Goal: Obtain resource: Download file/media

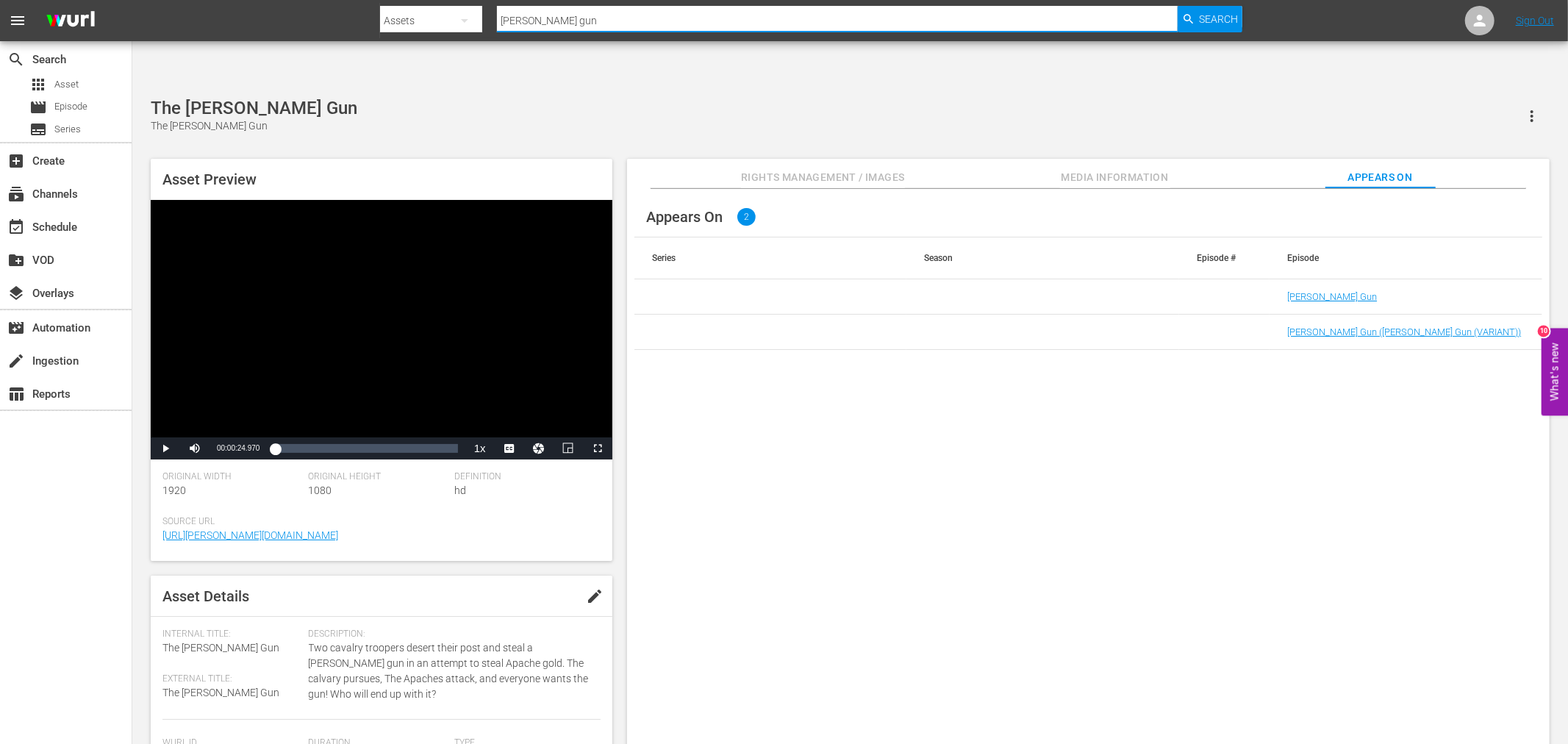
drag, startPoint x: 606, startPoint y: 18, endPoint x: 431, endPoint y: 15, distance: 175.0
click at [431, 15] on div "Search By Assets Search ID, Title, Description, Keywords, or Category [PERSON_N…" at bounding box center [811, 21] width 863 height 35
type input "el condor"
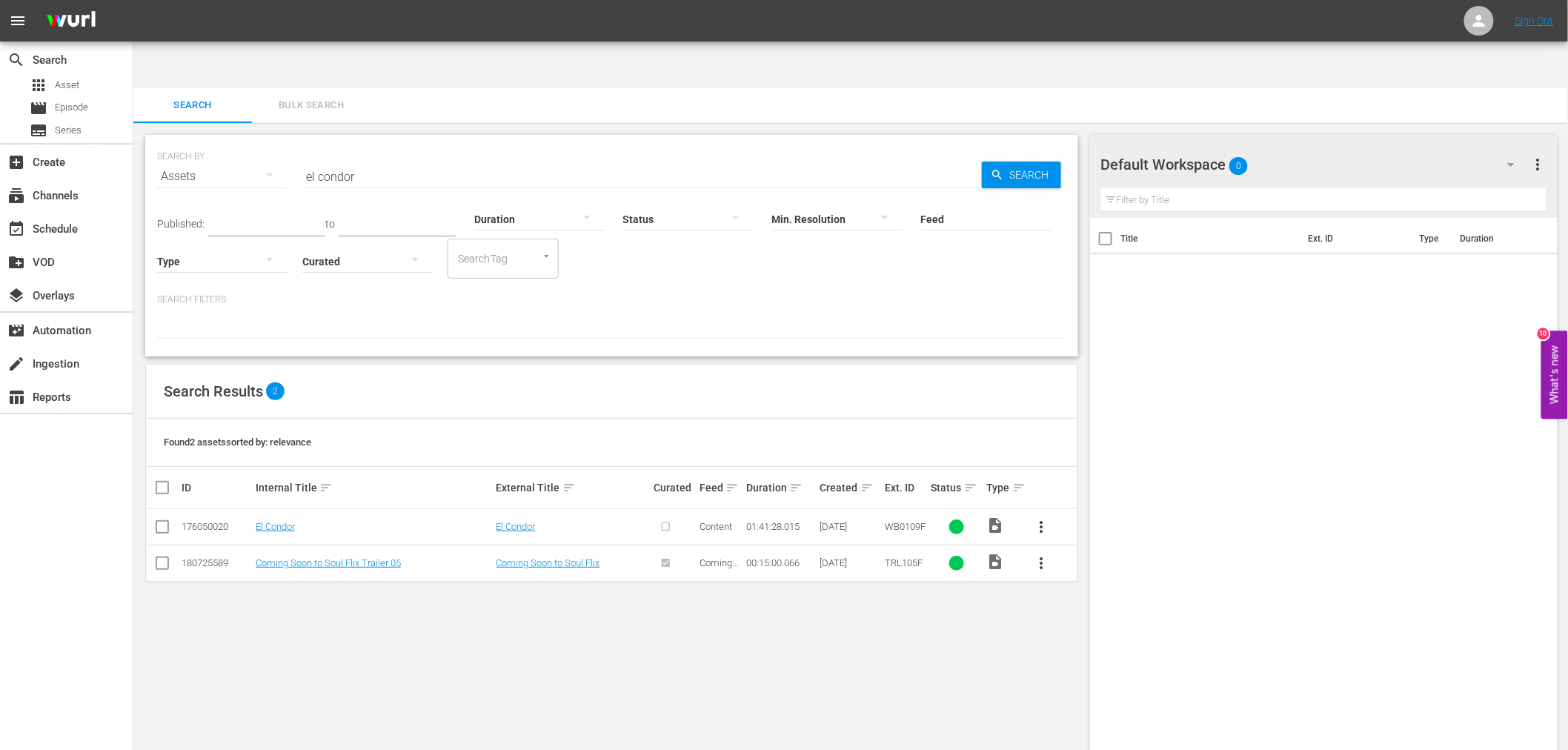
click at [717, 544] on td "Coming Soon to Soul Flix" at bounding box center [720, 562] width 46 height 36
click at [268, 521] on link "El Condor" at bounding box center [275, 526] width 39 height 11
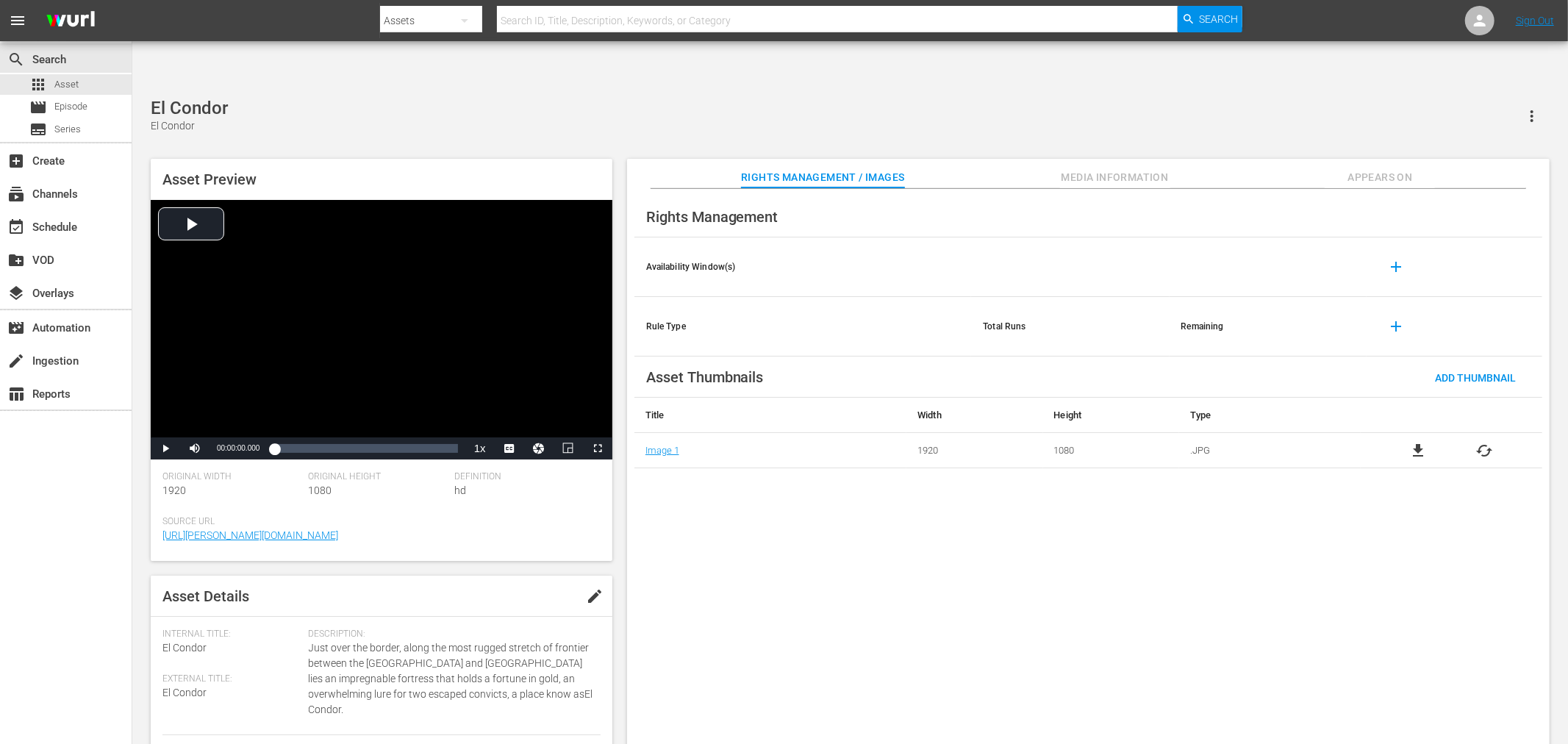
click at [780, 516] on div "Rights Management Availability Window(s) add Rule Type Total Runs Remaining add…" at bounding box center [1088, 479] width 923 height 579
click at [1417, 442] on span "file_download" at bounding box center [1418, 450] width 18 height 18
